Goal: Navigation & Orientation: Find specific page/section

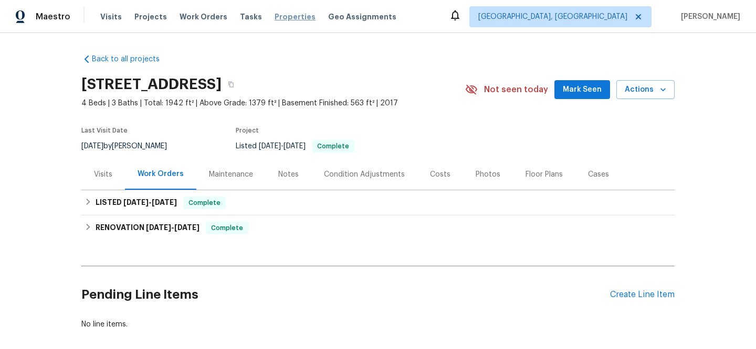
click at [284, 17] on span "Properties" at bounding box center [294, 17] width 41 height 10
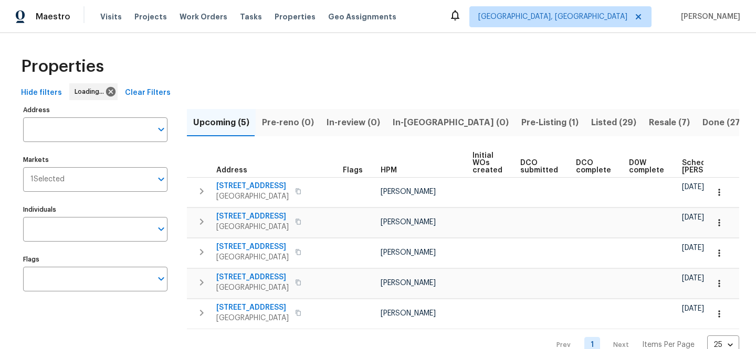
click at [150, 97] on span "Clear Filters" at bounding box center [148, 93] width 46 height 13
